Goal: Transaction & Acquisition: Purchase product/service

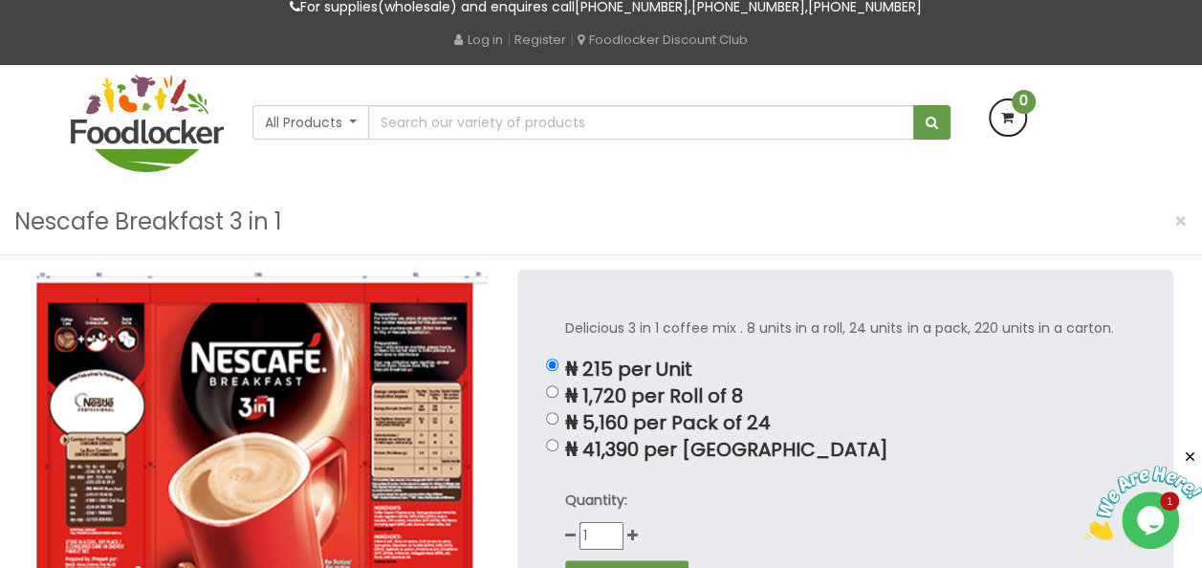
scroll to position [98, 0]
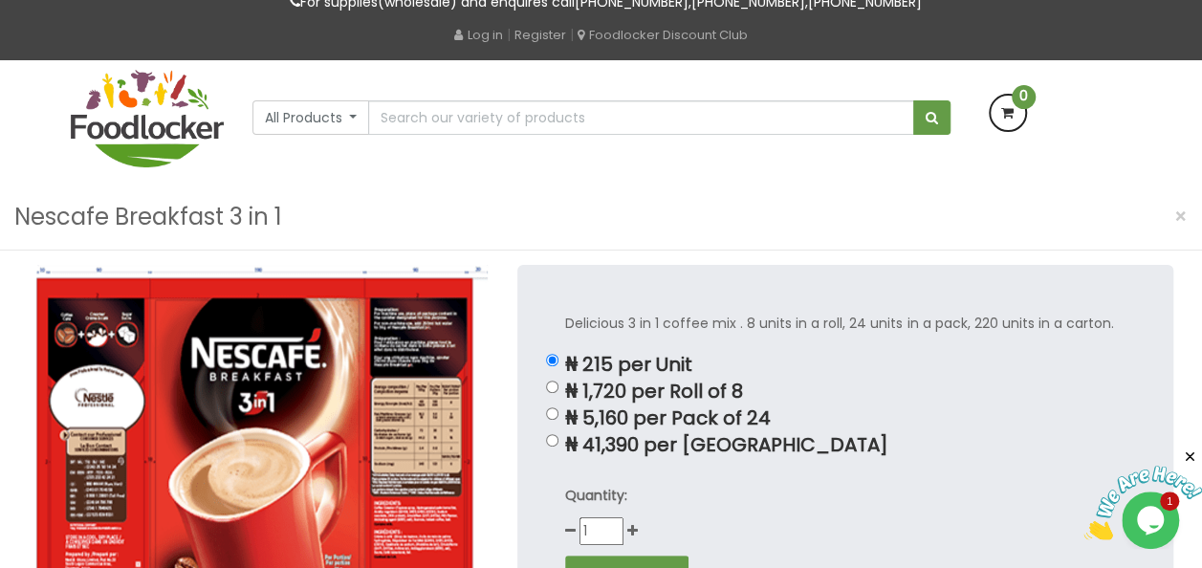
click at [763, 239] on div "Nescafe Breakfast 3 in 1 ×" at bounding box center [601, 218] width 1202 height 66
click at [803, 218] on div "Nescafe Breakfast 3 in 1 ×" at bounding box center [601, 218] width 1202 height 66
click at [722, 204] on div "Nescafe Breakfast 3 in 1 ×" at bounding box center [601, 218] width 1202 height 66
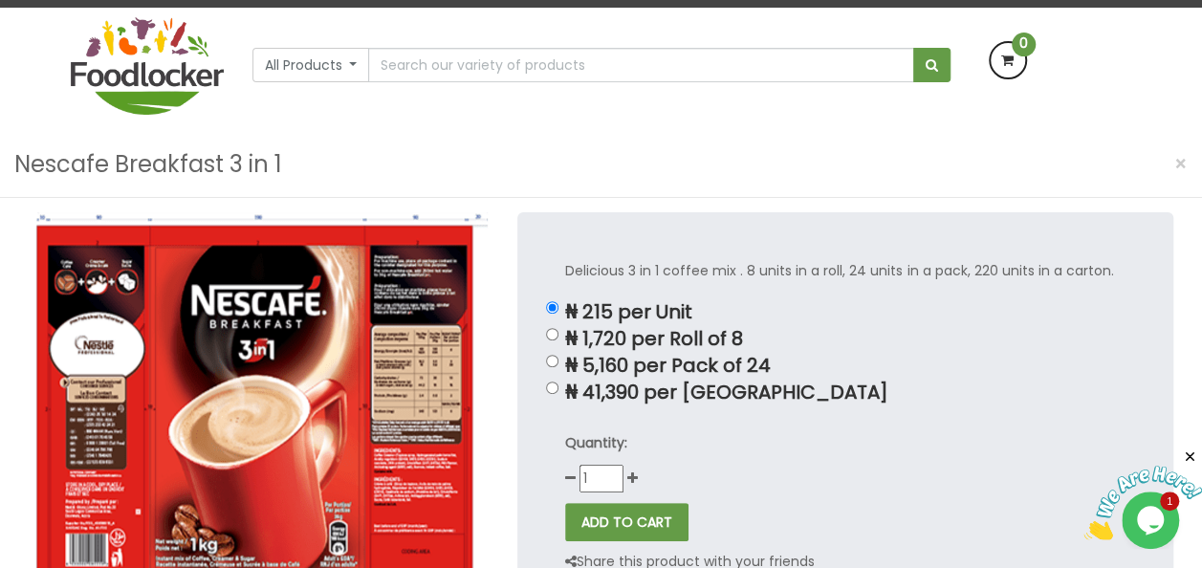
scroll to position [155, 0]
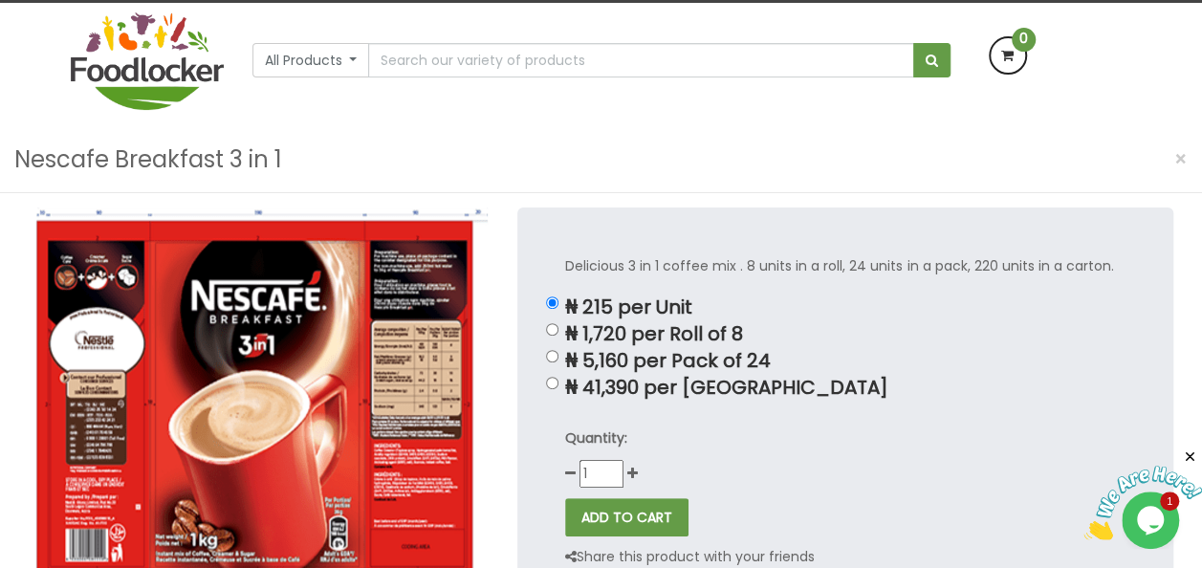
click at [606, 119] on div "All Products All Products Baby Food Baking Biscuit" at bounding box center [601, 65] width 1090 height 124
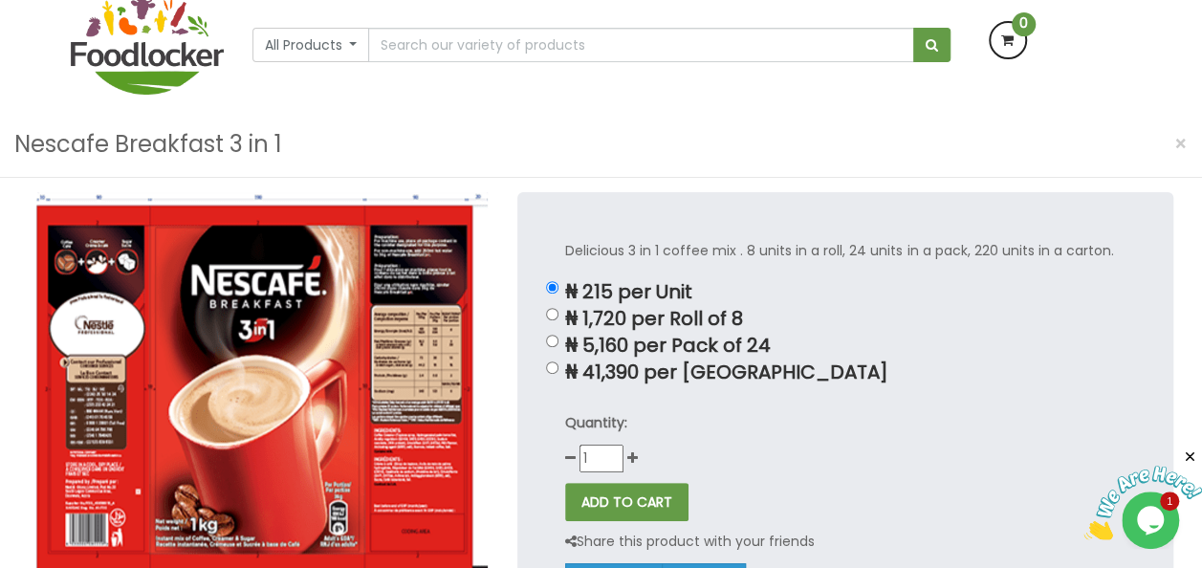
scroll to position [0, 0]
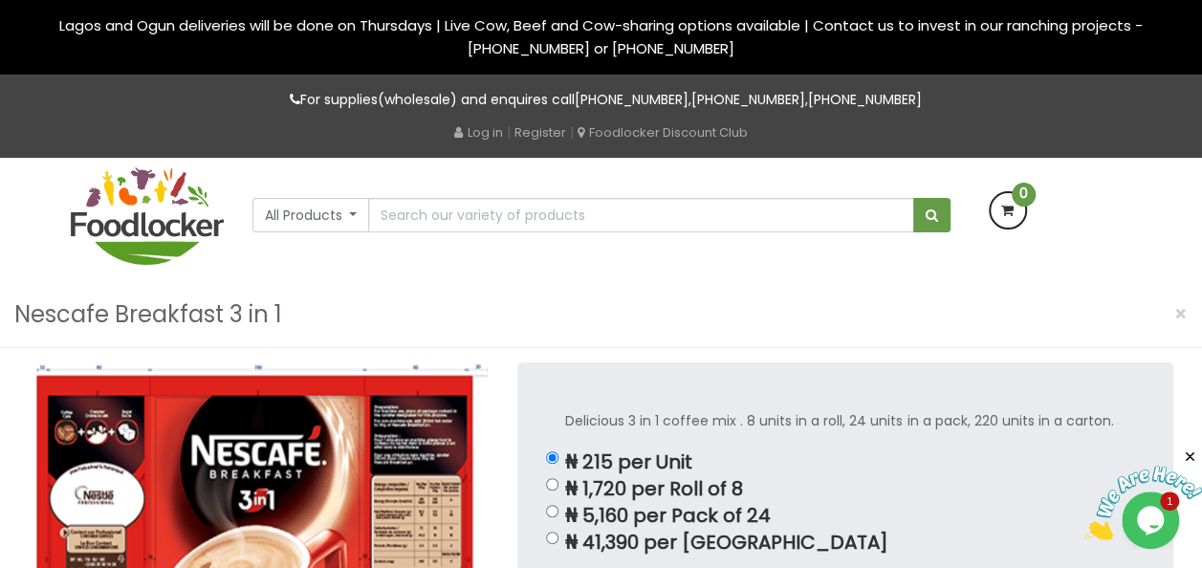
click at [870, 299] on div "Nescafe Breakfast 3 in 1 ×" at bounding box center [601, 315] width 1202 height 66
